Goal: Task Accomplishment & Management: Manage account settings

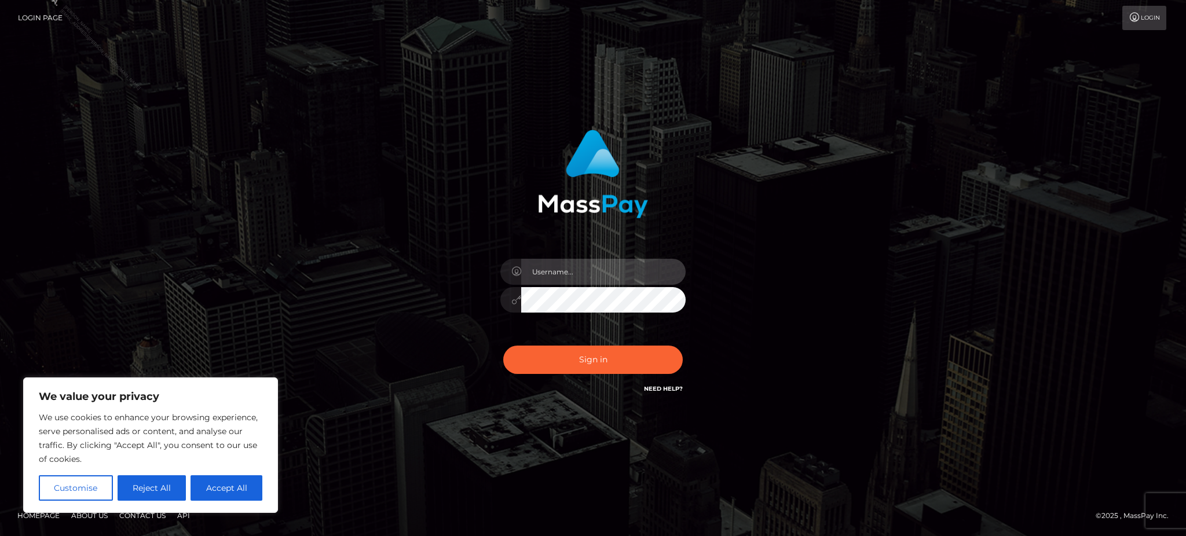
type input "[PERSON_NAME].ACE"
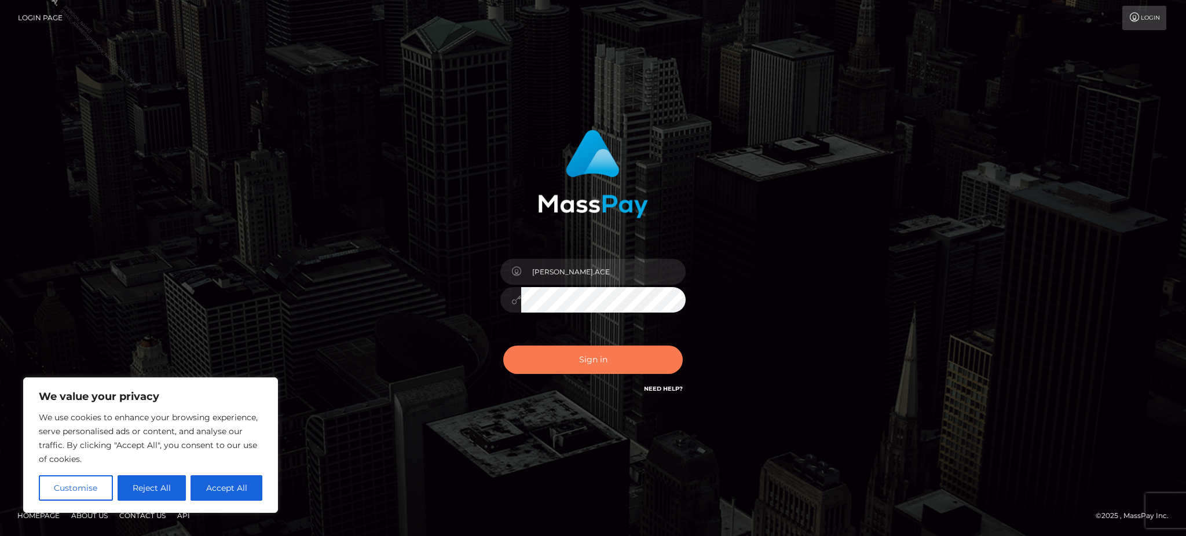
click at [591, 350] on button "Sign in" at bounding box center [593, 360] width 180 height 28
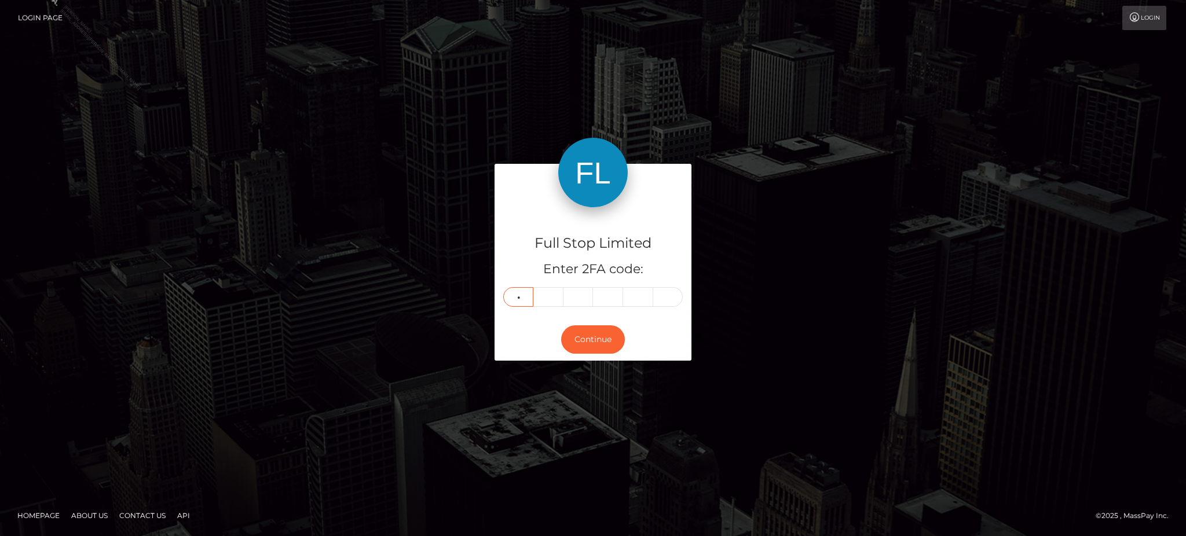
type input "9"
type input "2"
type input "7"
type input "1"
type input "3"
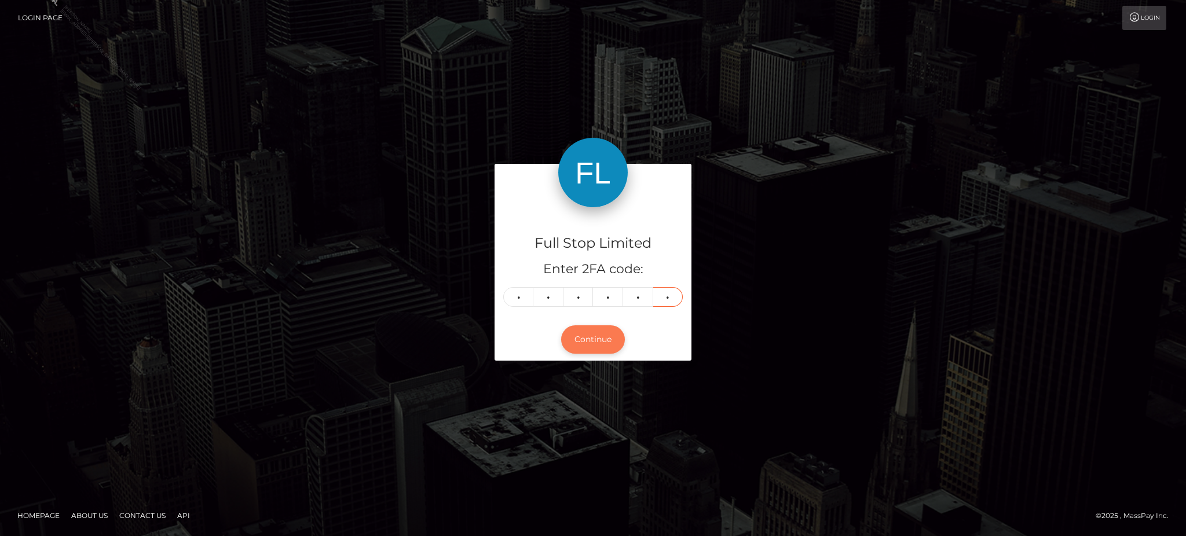
type input "9"
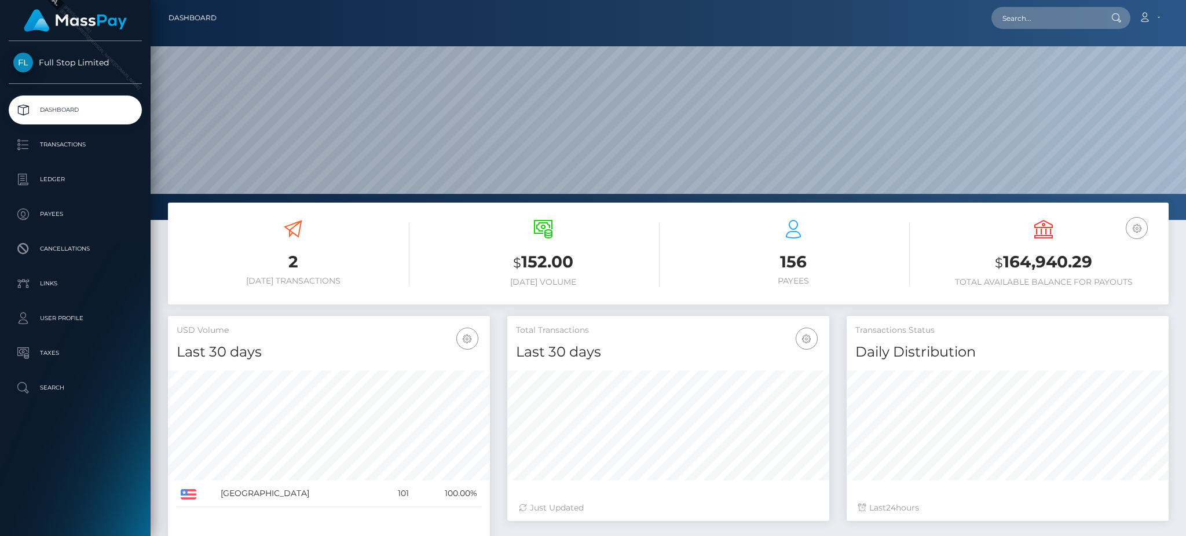
scroll to position [206, 321]
drag, startPoint x: 1099, startPoint y: 257, endPoint x: 1004, endPoint y: 265, distance: 95.9
click at [1004, 265] on h3 "$ 164,940.29" at bounding box center [1043, 263] width 233 height 24
copy h3 "164,940.29"
